Goal: Find specific page/section: Find specific page/section

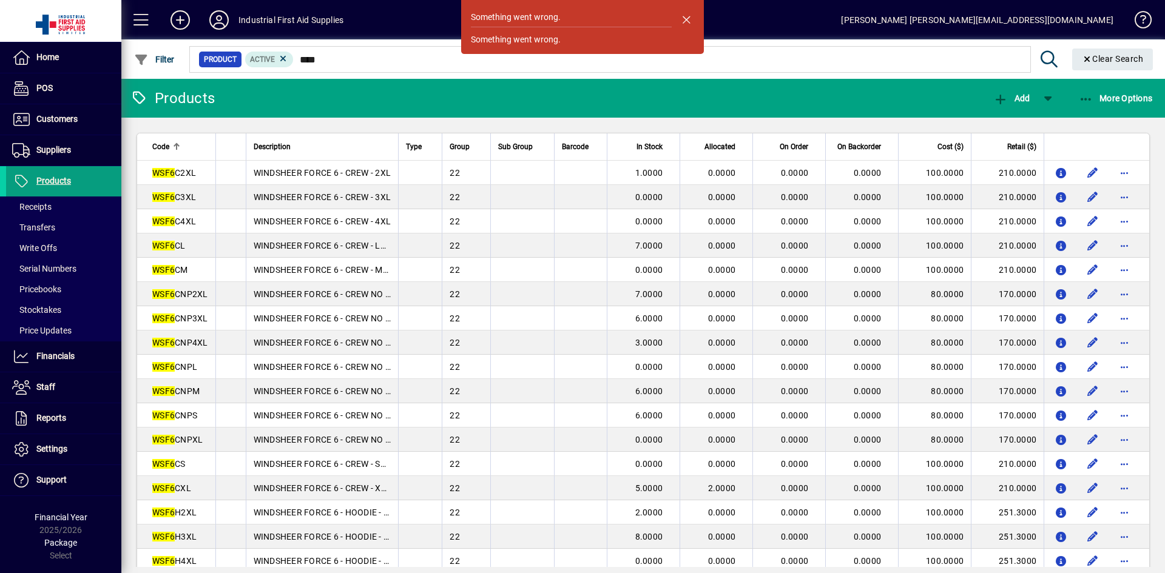
scroll to position [910, 0]
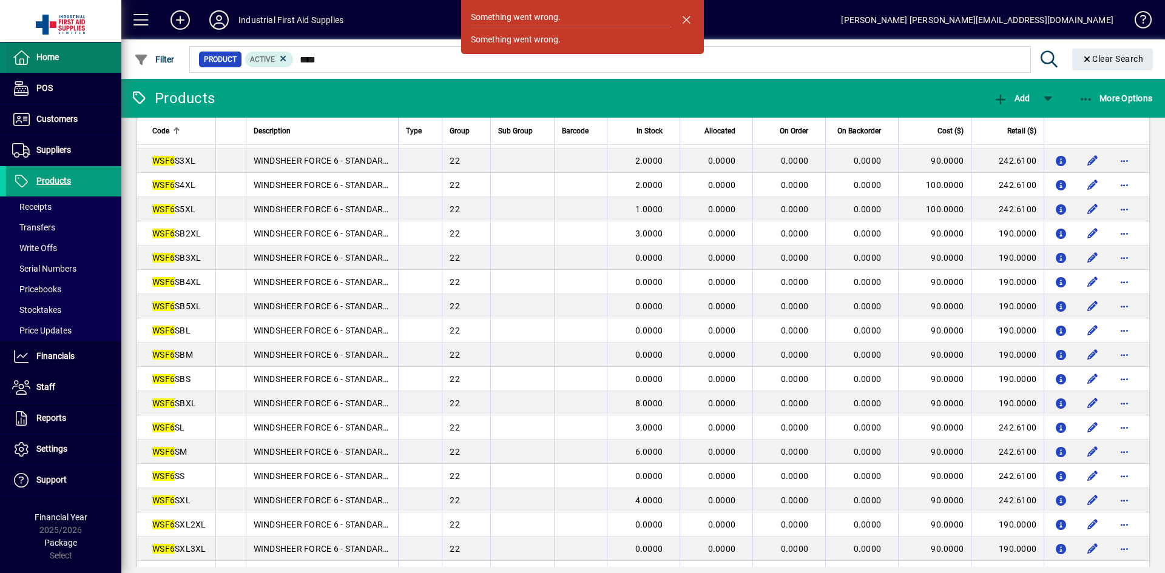
click at [47, 63] on span "Home" at bounding box center [32, 57] width 53 height 15
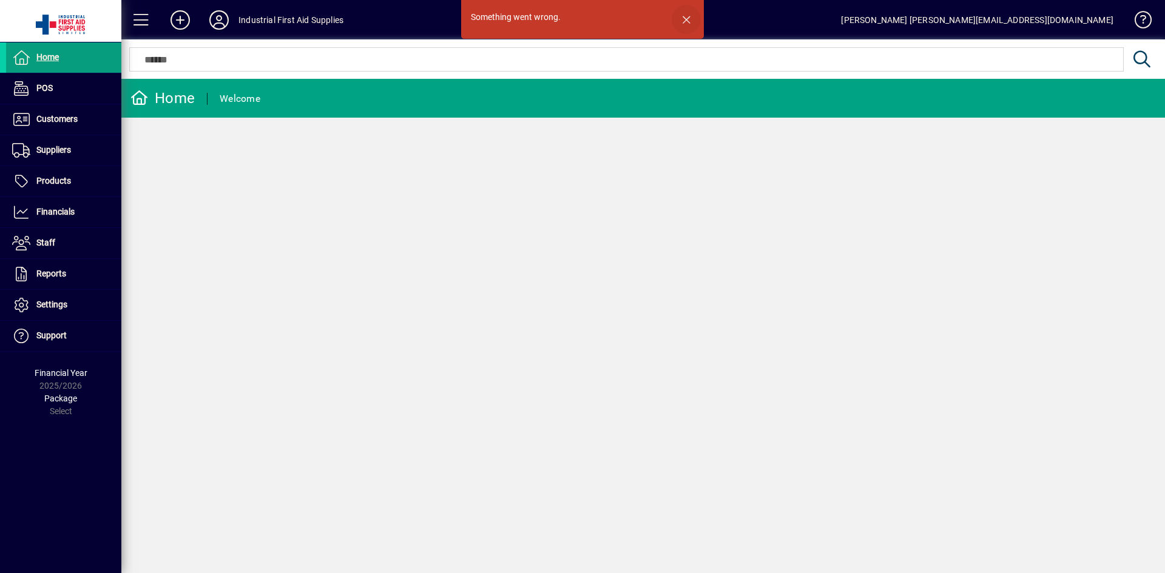
click at [689, 19] on span "button" at bounding box center [686, 19] width 29 height 29
